Goal: Information Seeking & Learning: Learn about a topic

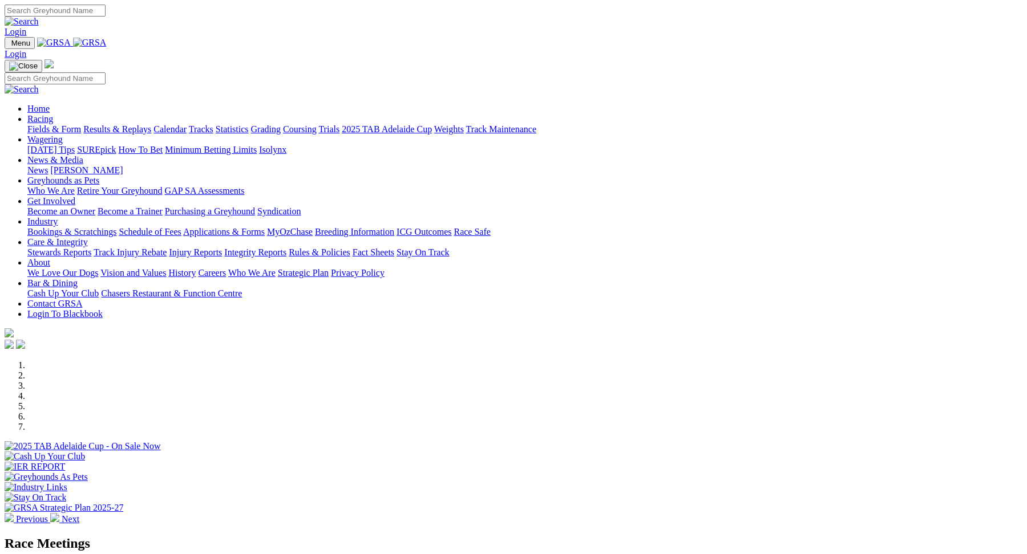
click at [53, 114] on link "Racing" at bounding box center [40, 119] width 26 height 10
click at [81, 124] on link "Fields & Form" at bounding box center [54, 129] width 54 height 10
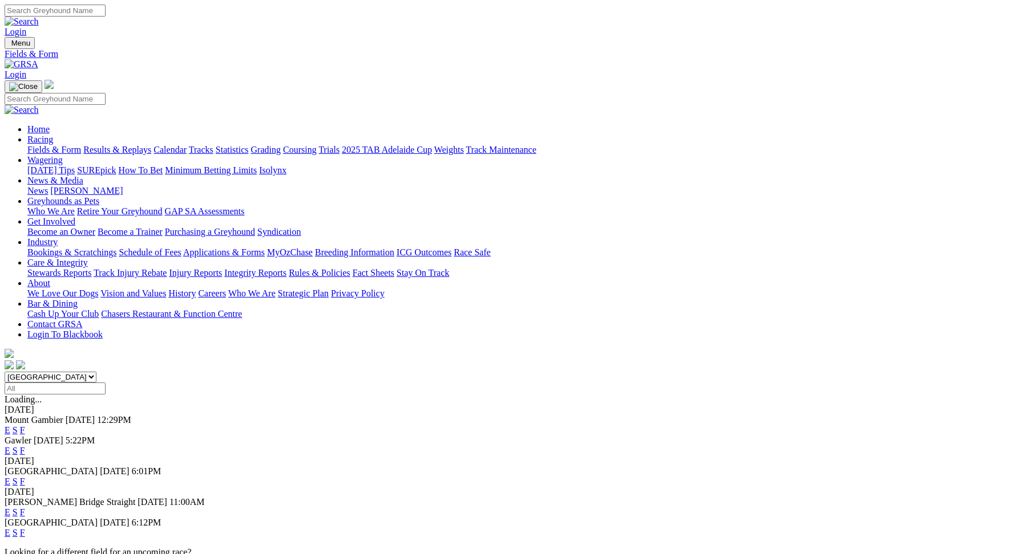
click at [96, 372] on select "South Australia New South Wales Northern Territory Queensland Tasmania Victoria…" at bounding box center [51, 377] width 92 height 11
select select "QLD"
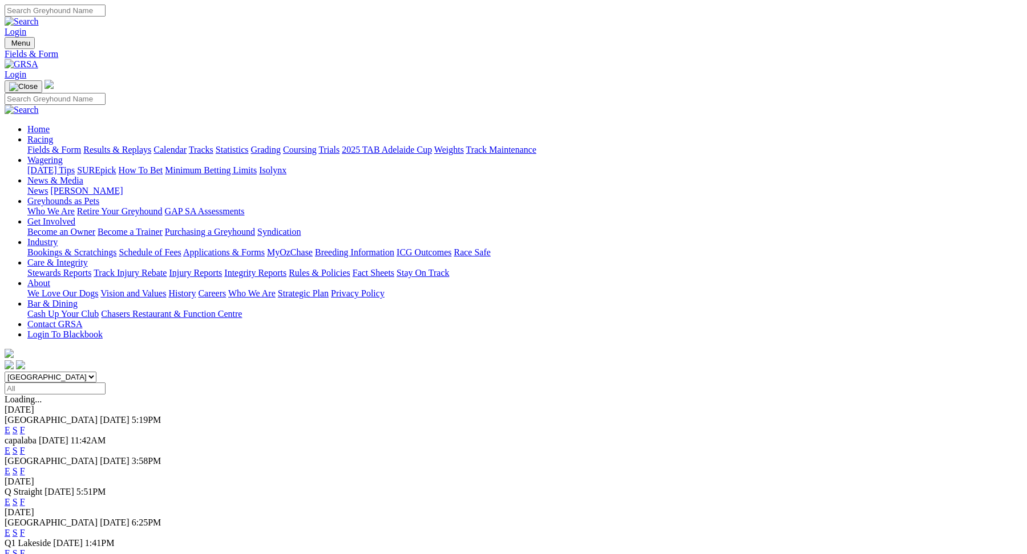
click at [10, 446] on link "E" at bounding box center [8, 451] width 6 height 10
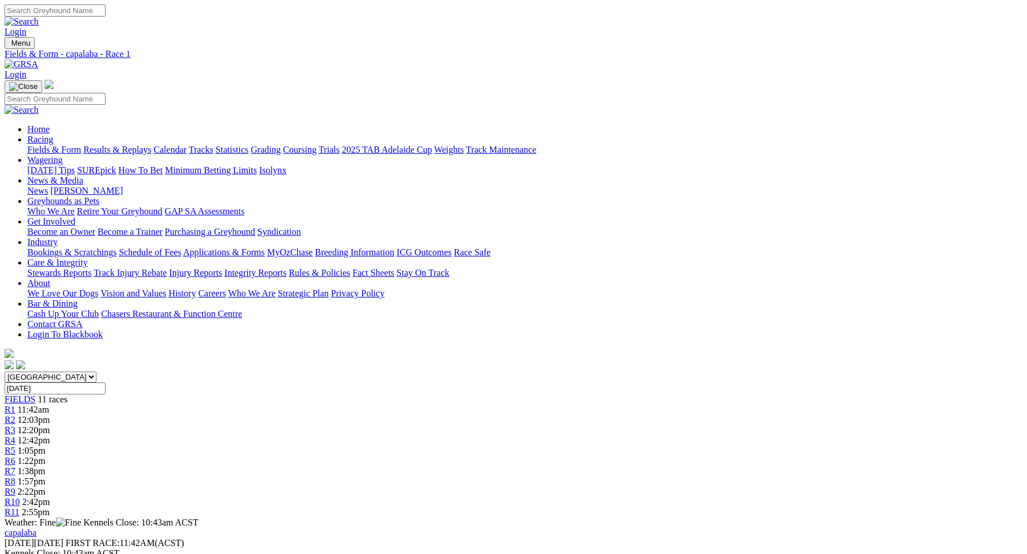
click at [311, 415] on div "R2 12:03pm" at bounding box center [514, 420] width 1018 height 10
click at [15, 426] on link "R3" at bounding box center [10, 431] width 11 height 10
click at [46, 446] on span "1:05pm" at bounding box center [32, 451] width 28 height 10
